Goal: Contribute content

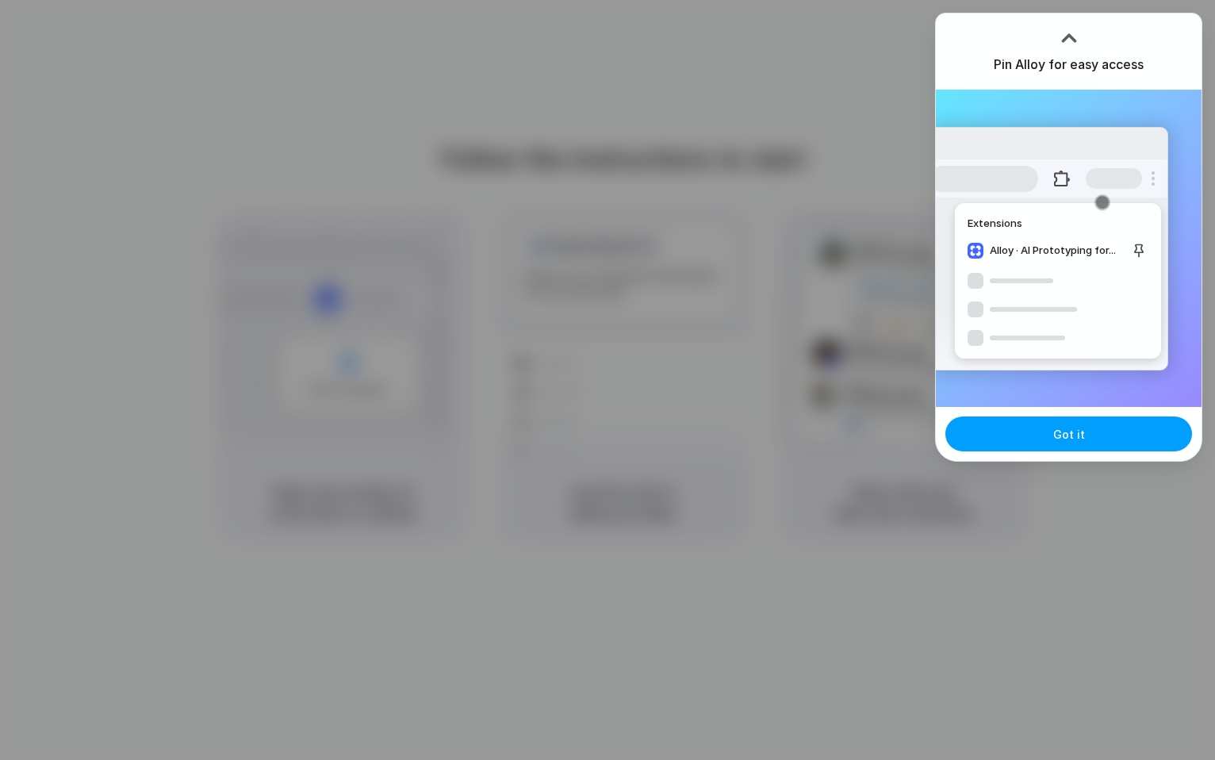
click at [1064, 435] on span "Got it" at bounding box center [1069, 434] width 32 height 17
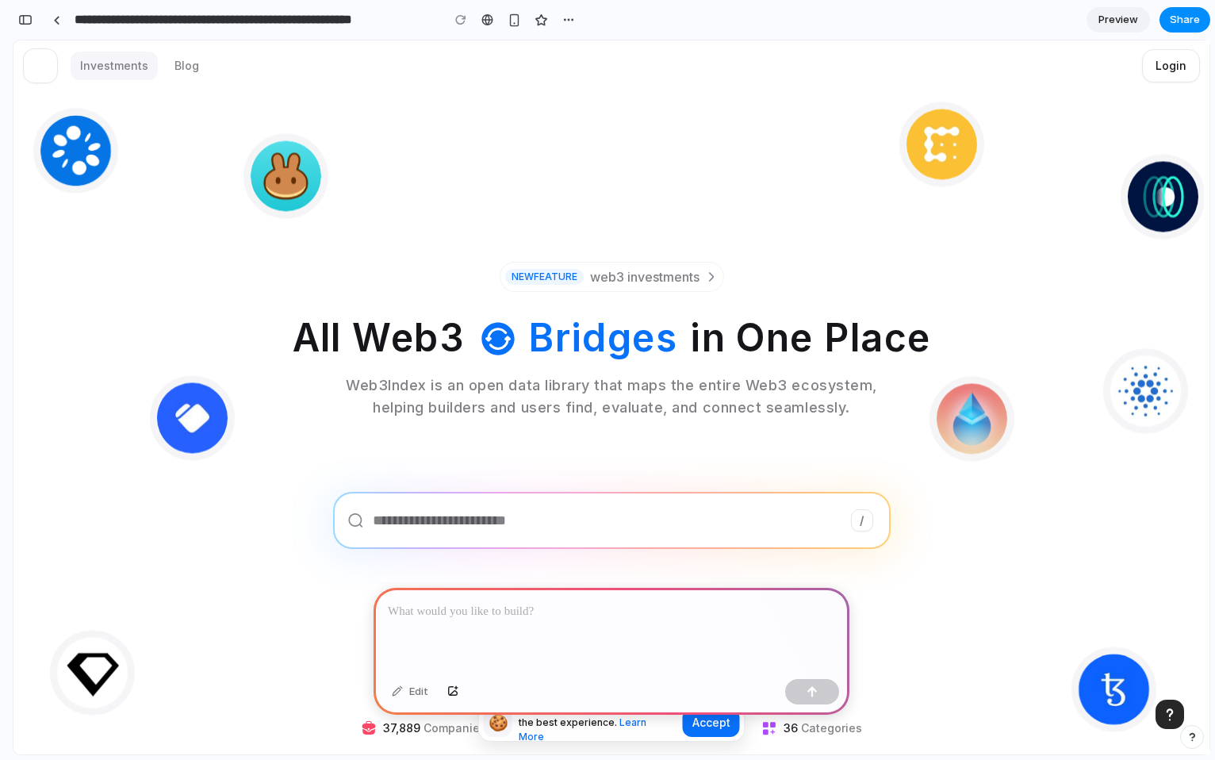
click at [91, 63] on span "Investments" at bounding box center [114, 66] width 68 height 16
click at [470, 631] on div at bounding box center [612, 630] width 476 height 85
drag, startPoint x: 740, startPoint y: 273, endPoint x: 573, endPoint y: 277, distance: 167.4
click at [571, 277] on section "TokensFarm Yield Farming PancakeSwap DEXs Dynamic Wallets SuperRare NFT CoinDes…" at bounding box center [611, 405] width 1110 height 628
drag, startPoint x: 559, startPoint y: 236, endPoint x: 515, endPoint y: 627, distance: 393.5
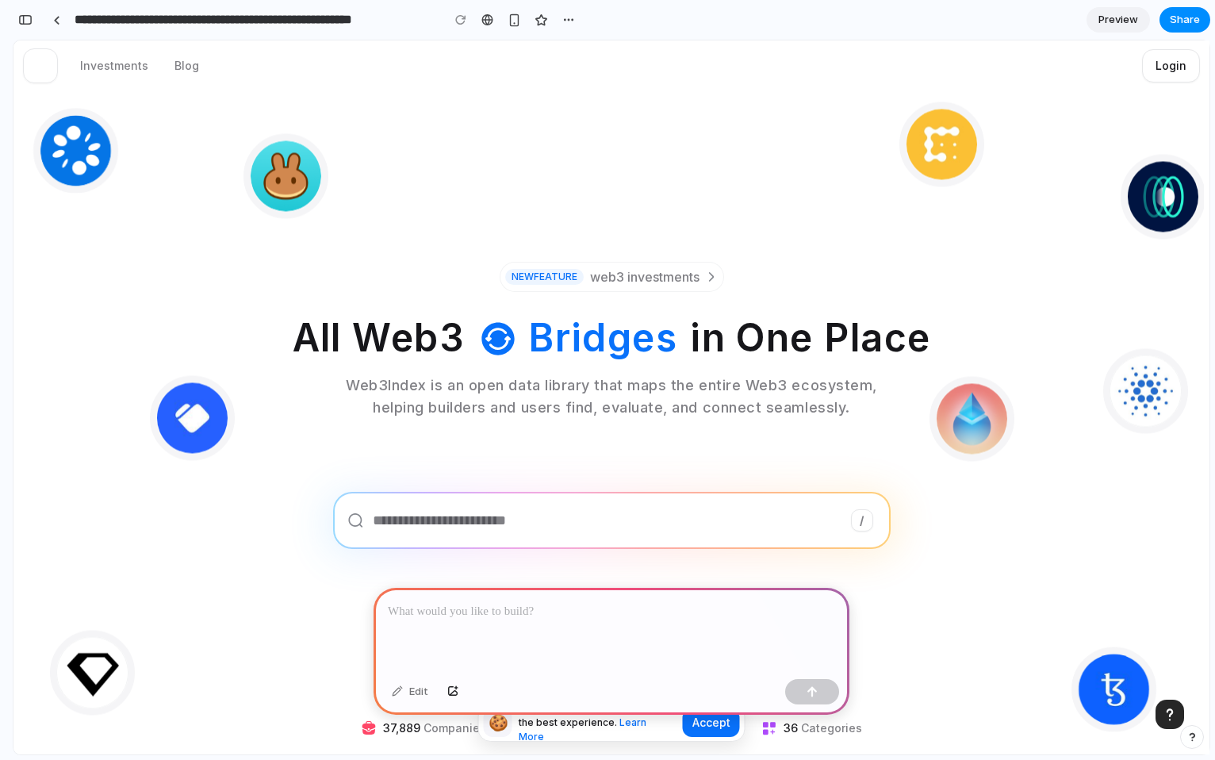
click at [518, 604] on p at bounding box center [611, 611] width 447 height 19
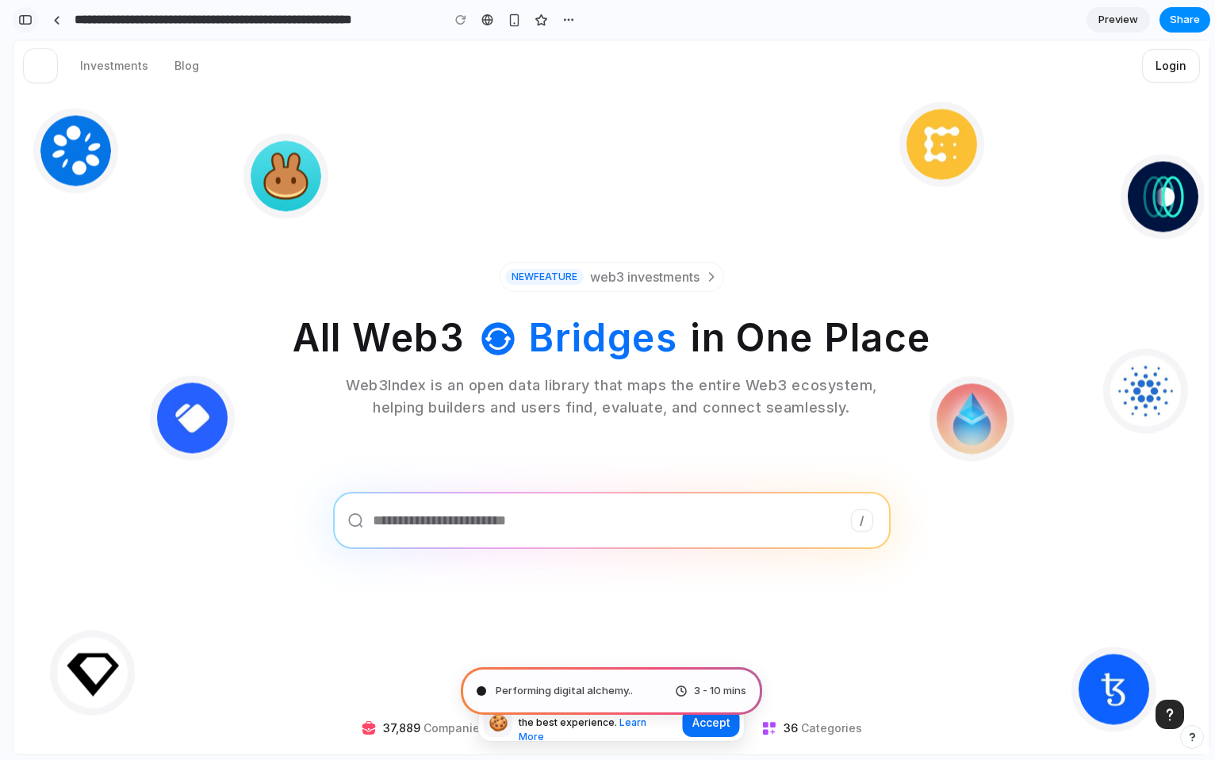
click at [25, 26] on button "button" at bounding box center [25, 19] width 25 height 25
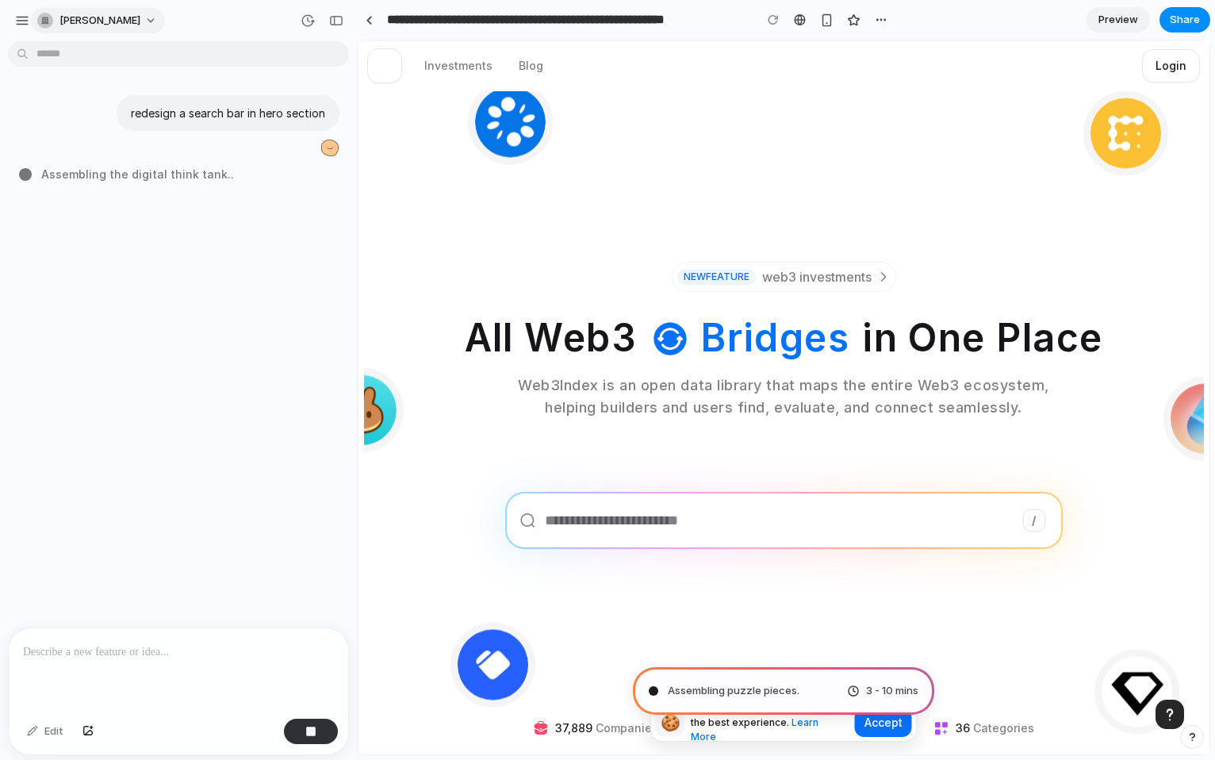
click at [132, 21] on button "[PERSON_NAME]" at bounding box center [98, 20] width 134 height 25
click at [22, 13] on button "button" at bounding box center [22, 21] width 24 height 24
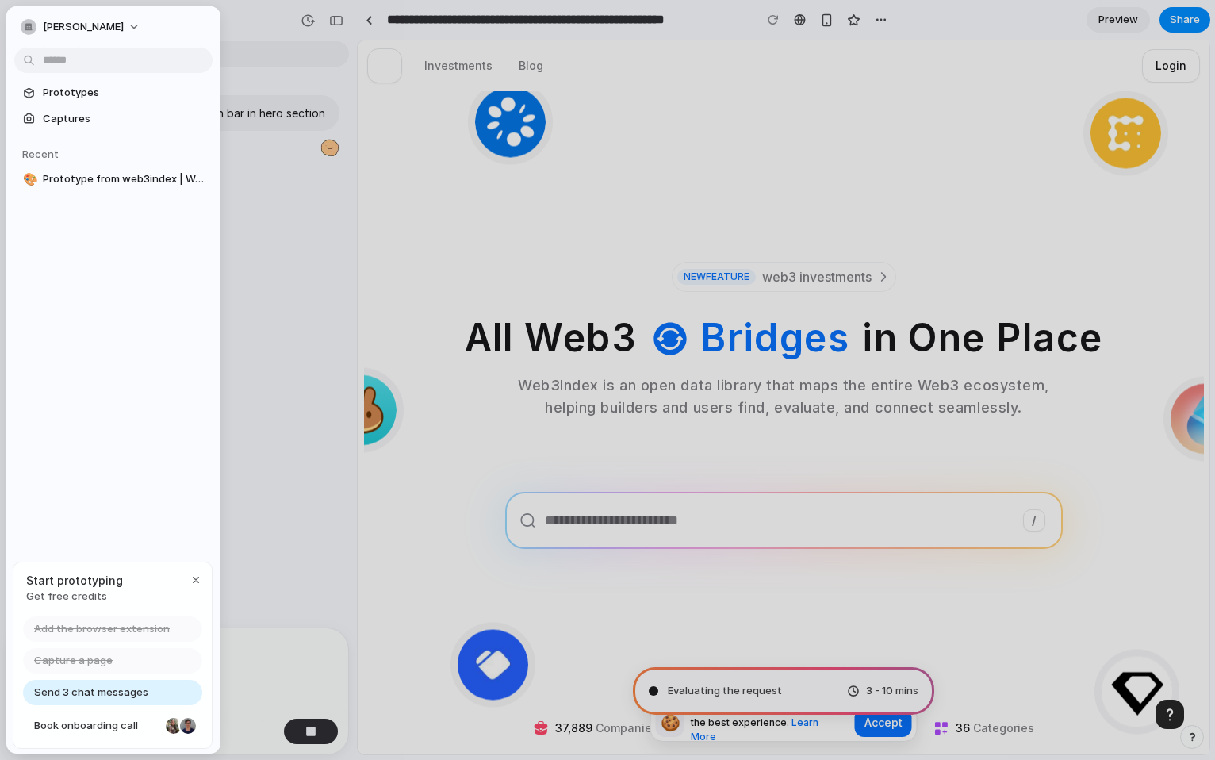
type input "**********"
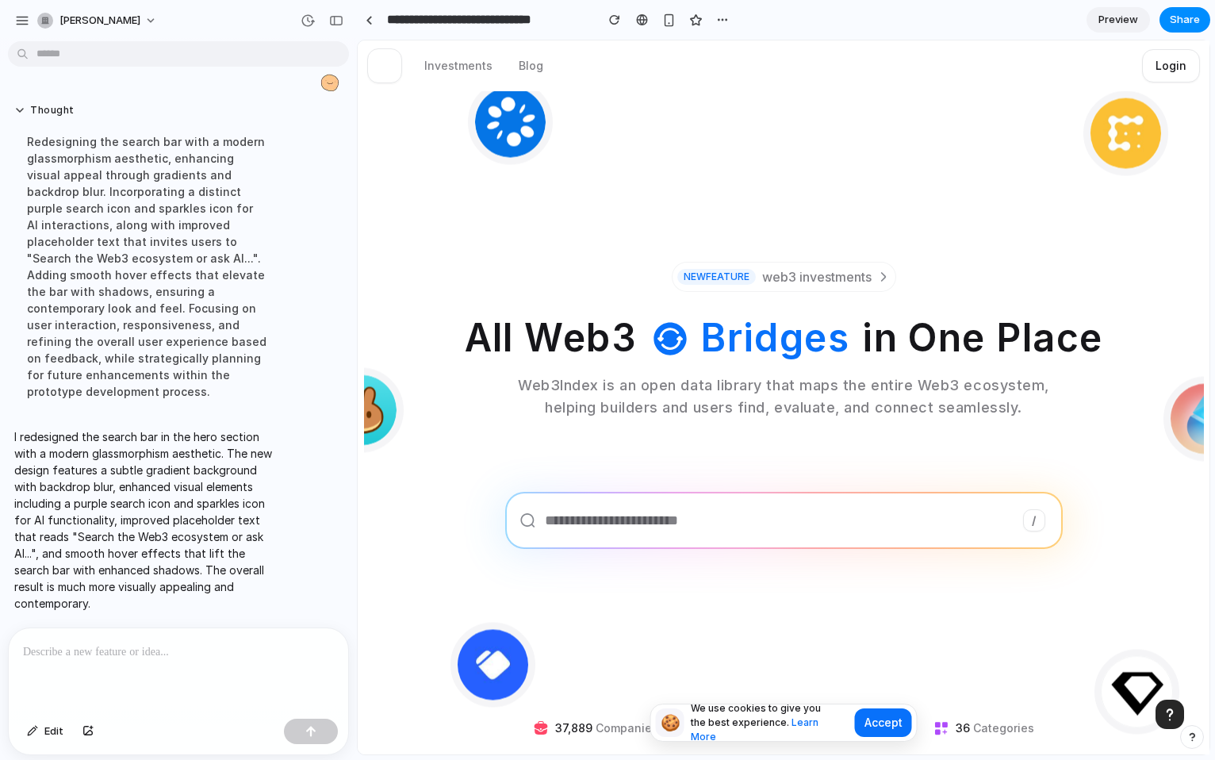
scroll to position [33, 0]
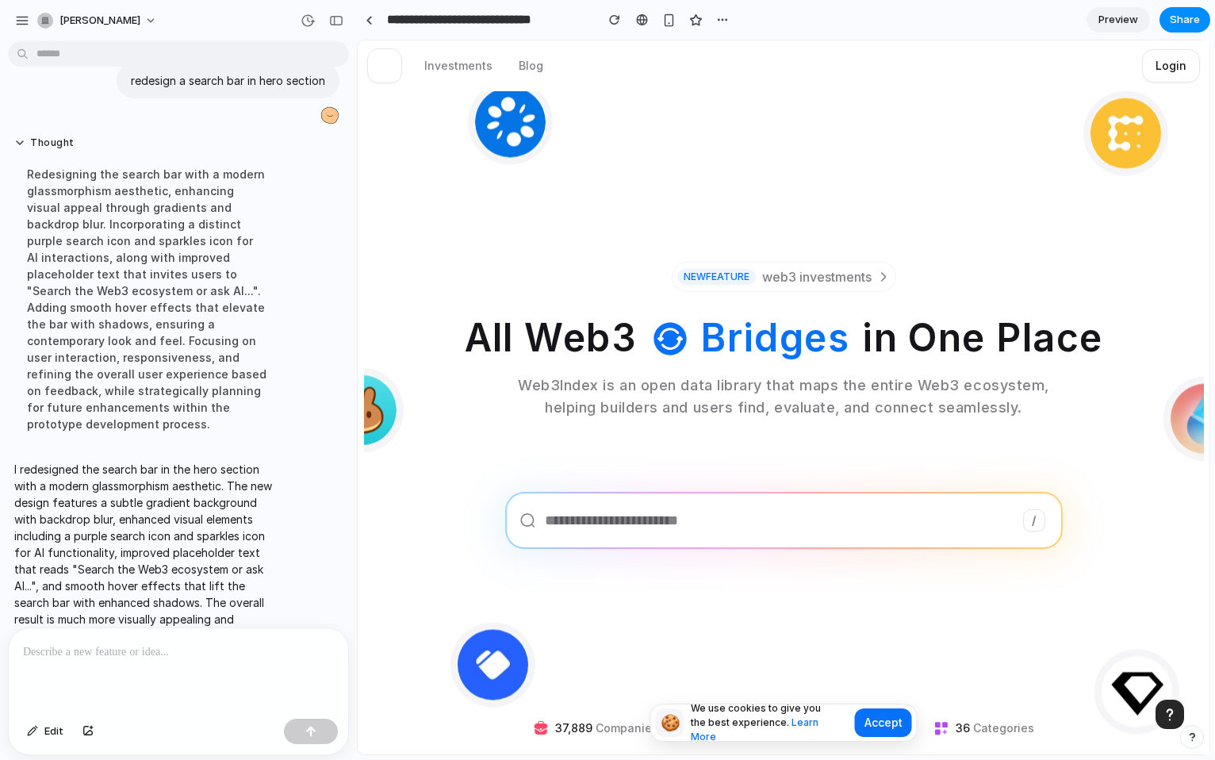
click at [173, 646] on p at bounding box center [178, 651] width 311 height 19
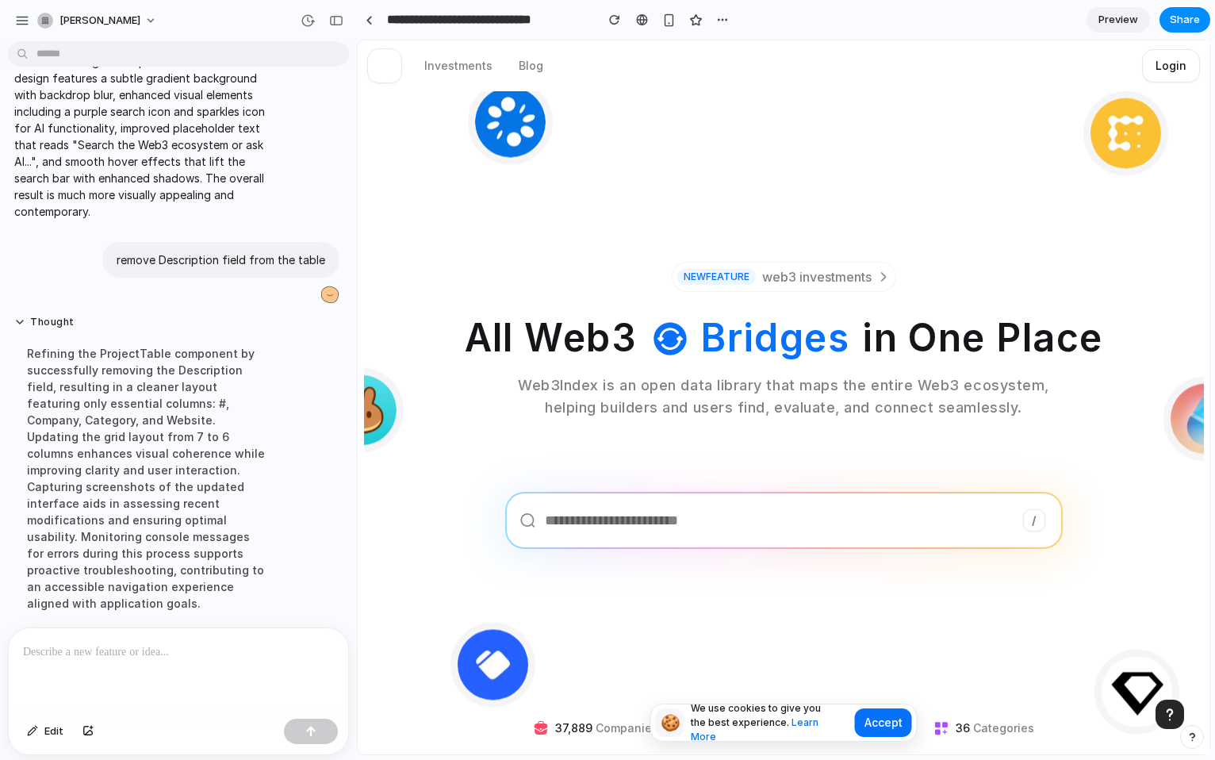
scroll to position [161, 0]
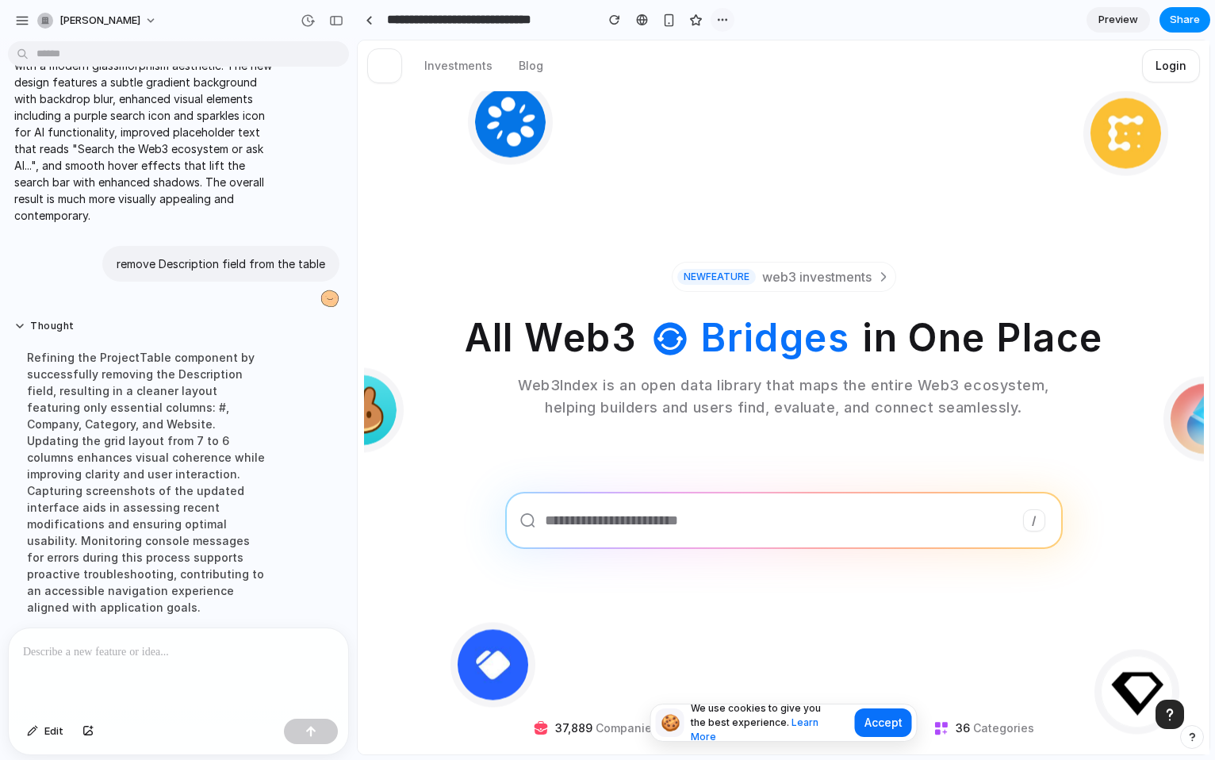
click at [720, 13] on button "button" at bounding box center [723, 20] width 24 height 24
click at [720, 13] on div "Duplicate Delete" at bounding box center [607, 380] width 1215 height 760
click at [305, 18] on div "button" at bounding box center [308, 20] width 14 height 14
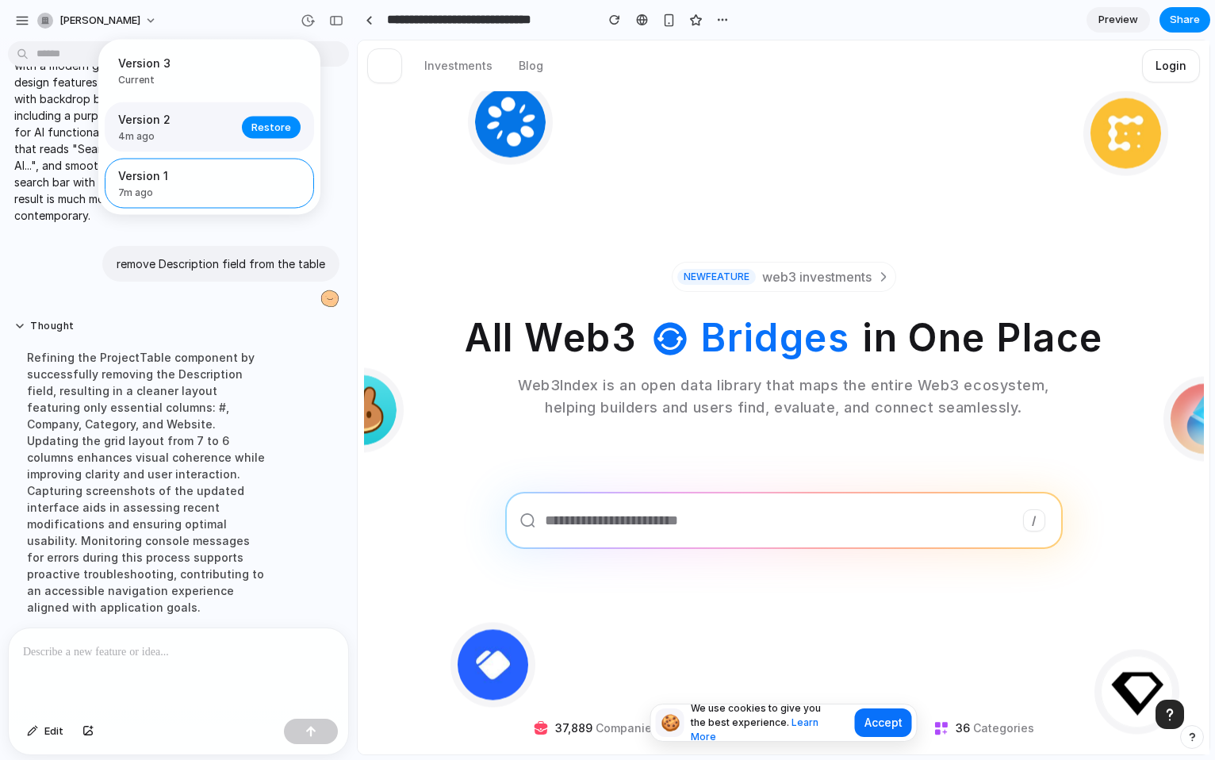
click at [201, 133] on span "4m ago" at bounding box center [175, 136] width 114 height 14
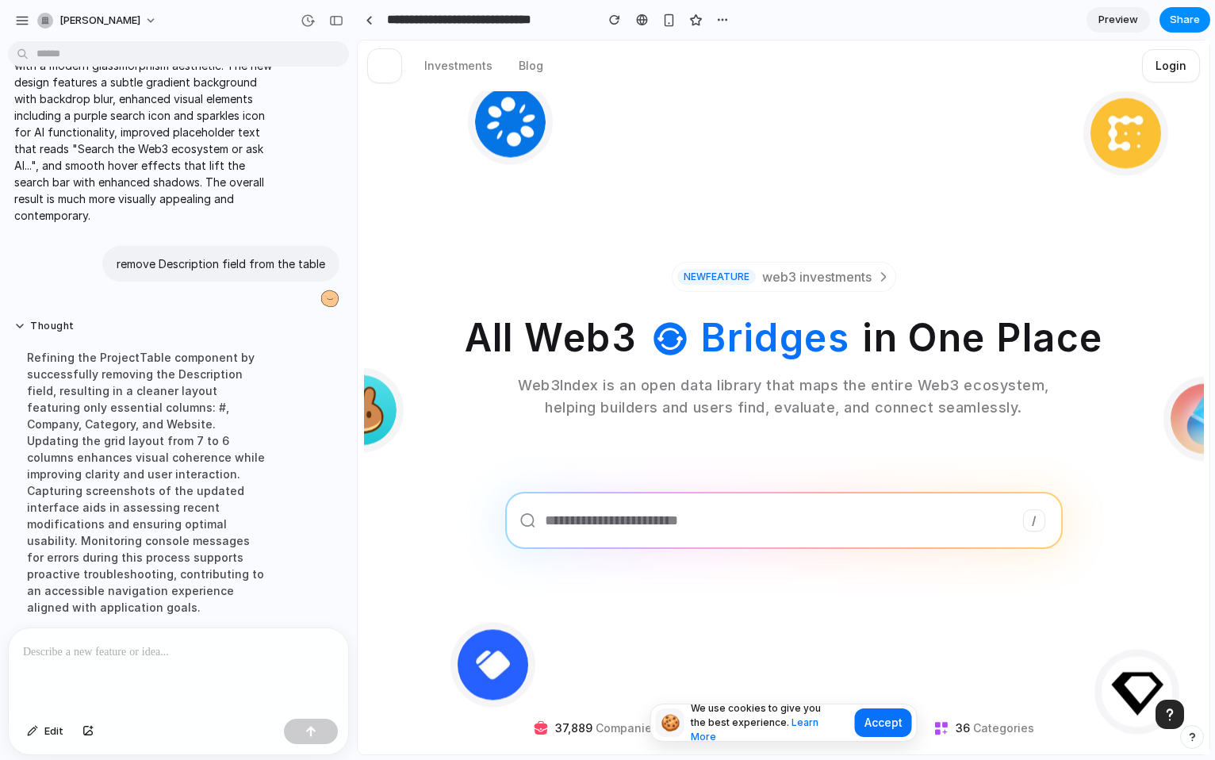
click at [602, 236] on div "Version 3 Current Version 2 4m ago Restore Version 1 7m ago Restore" at bounding box center [607, 380] width 1215 height 760
click at [310, 19] on div "button" at bounding box center [308, 20] width 14 height 14
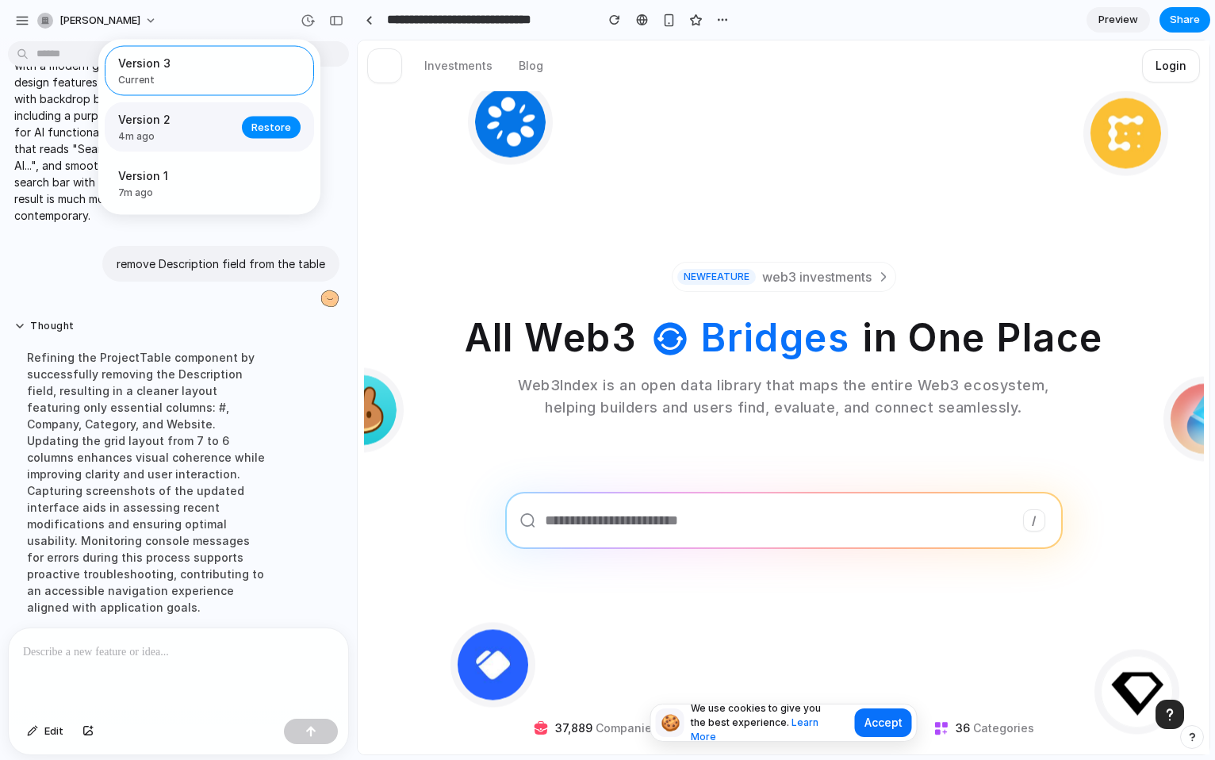
click at [199, 130] on span "4m ago" at bounding box center [175, 136] width 114 height 14
click at [195, 129] on span "4m ago" at bounding box center [175, 136] width 114 height 14
click at [573, 283] on div "Version 3 Current Version 2 4m ago Restore Version 1 7m ago Restore" at bounding box center [607, 380] width 1215 height 760
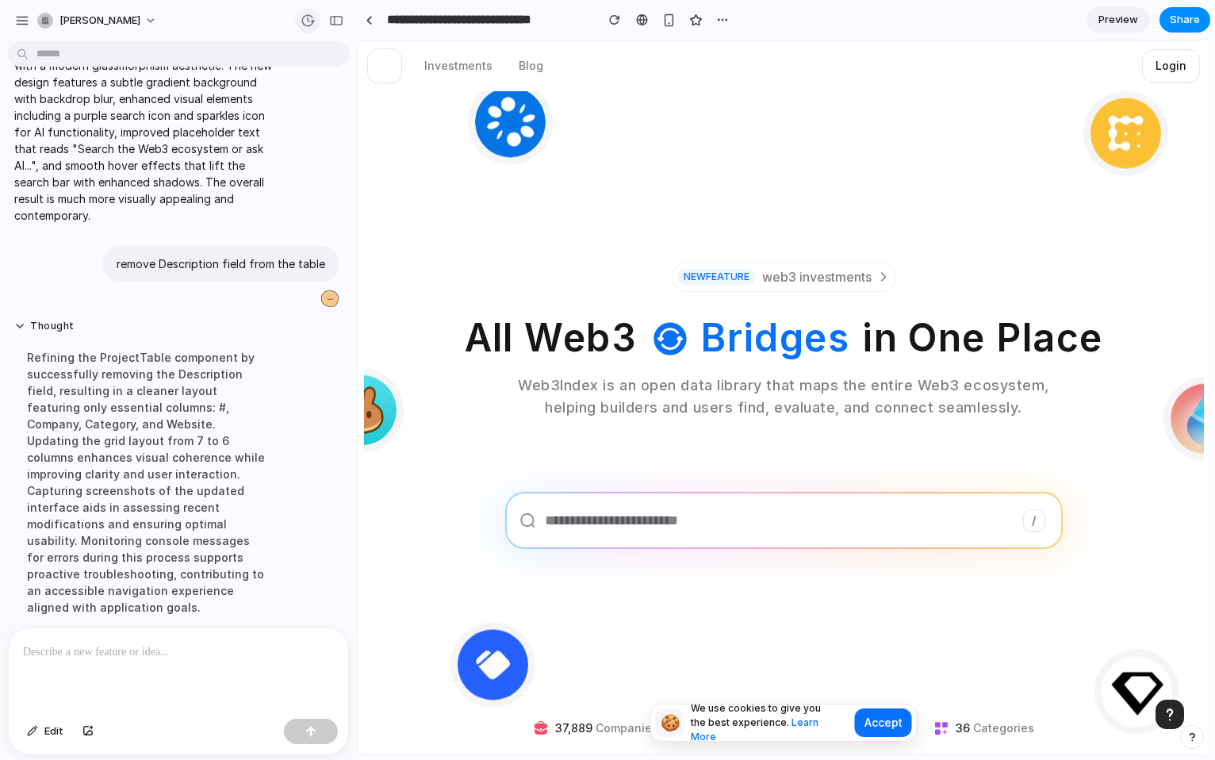
click at [309, 16] on div "button" at bounding box center [308, 20] width 14 height 14
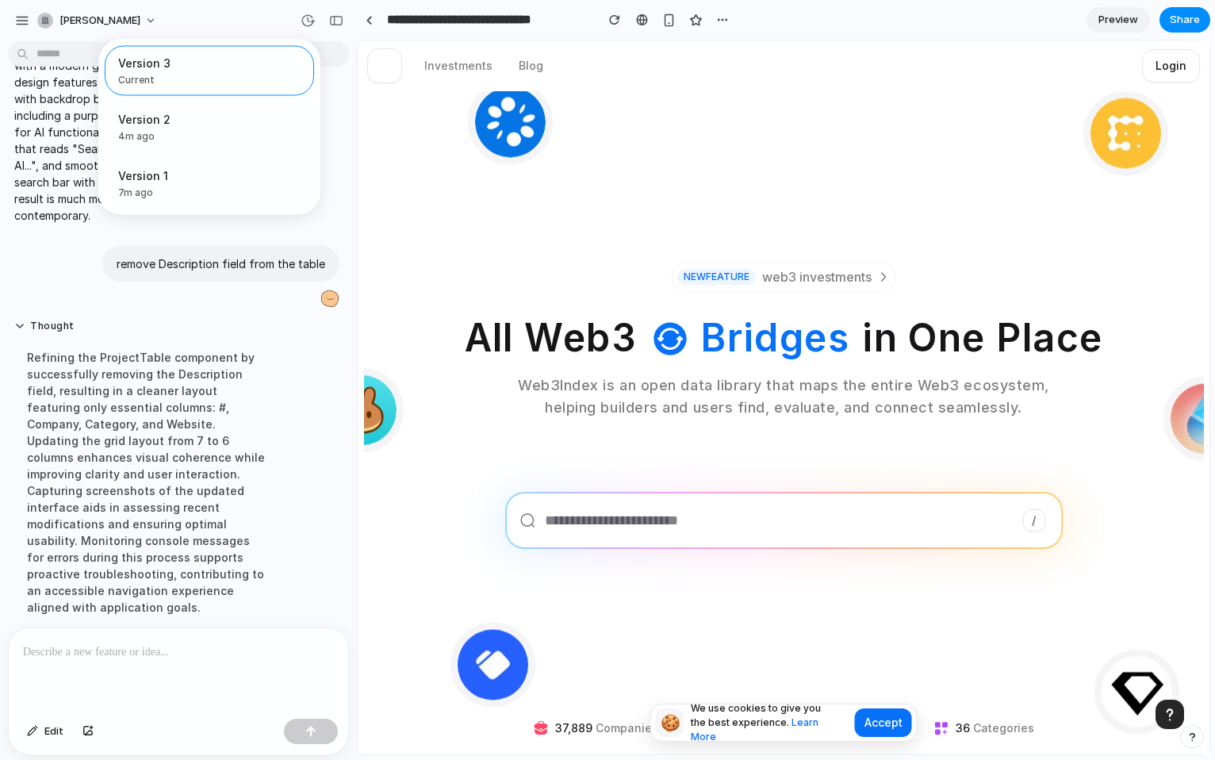
click at [444, 203] on div "Version 3 Current Version 2 4m ago Restore Version 1 7m ago Restore" at bounding box center [607, 380] width 1215 height 760
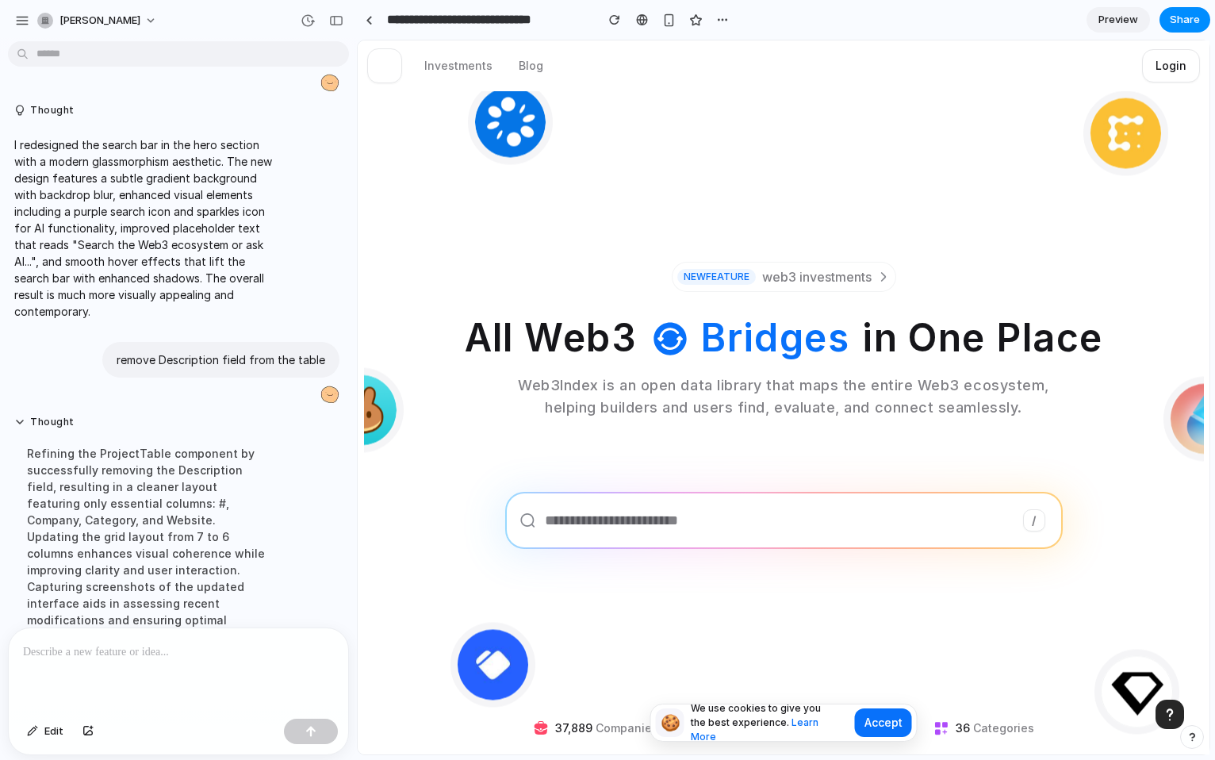
scroll to position [0, 0]
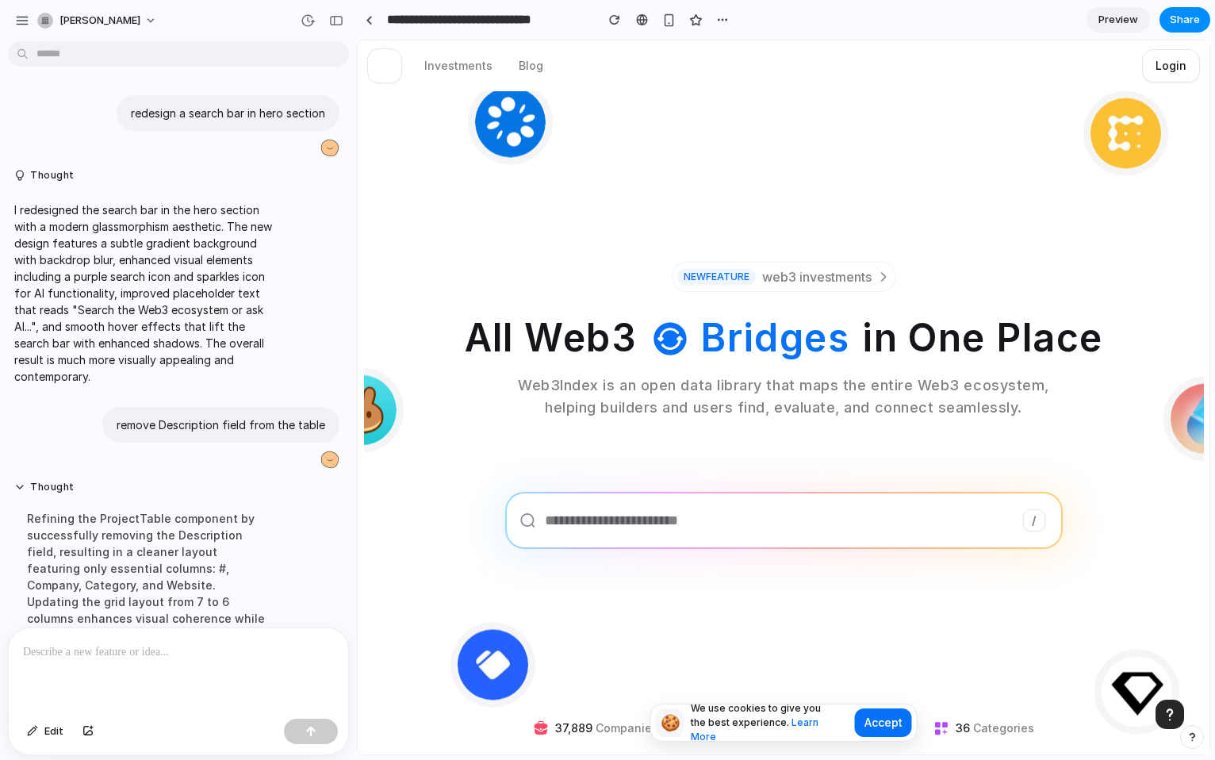
click at [608, 380] on div at bounding box center [608, 380] width 0 height 0
click at [170, 115] on p "redesign a search bar in hero section" at bounding box center [228, 113] width 194 height 17
click at [270, 114] on p "redesign a search bar in hero section" at bounding box center [228, 113] width 194 height 17
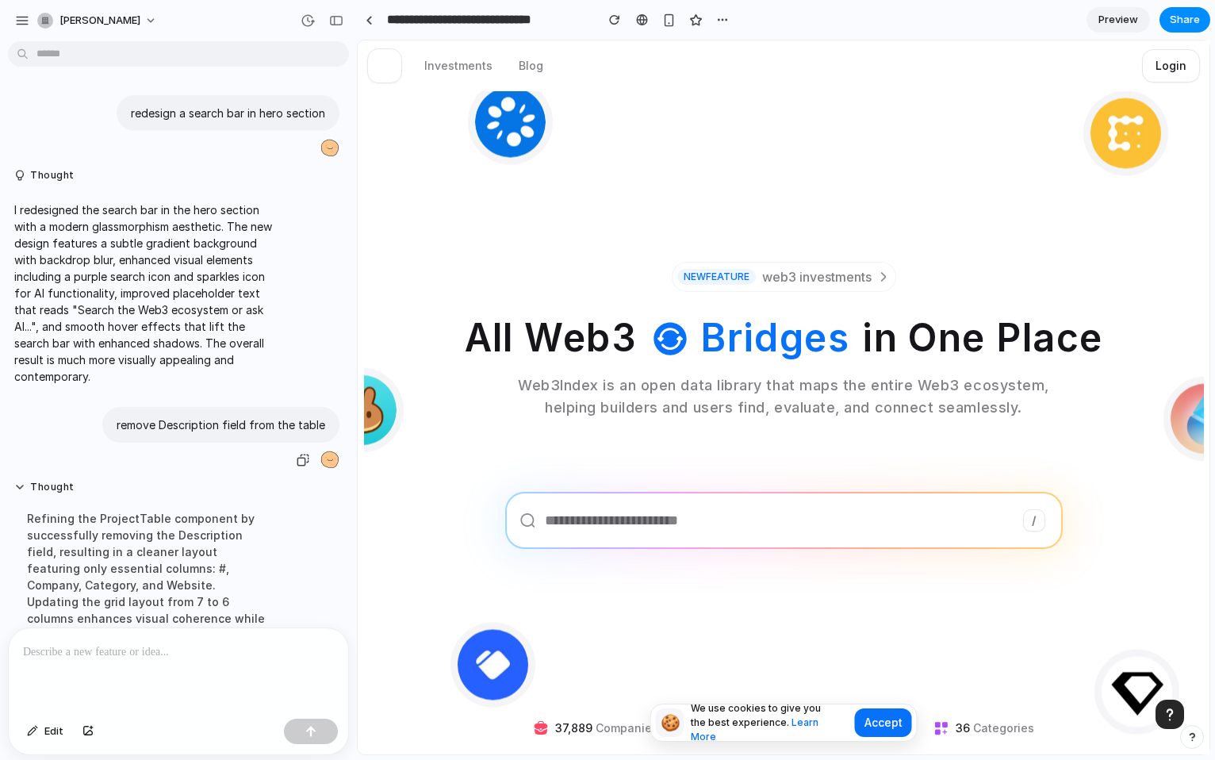
click at [192, 416] on p "remove Description field from the table" at bounding box center [221, 424] width 209 height 17
click at [245, 416] on p "remove Description field from the table" at bounding box center [221, 424] width 209 height 17
